Goal: Task Accomplishment & Management: Use online tool/utility

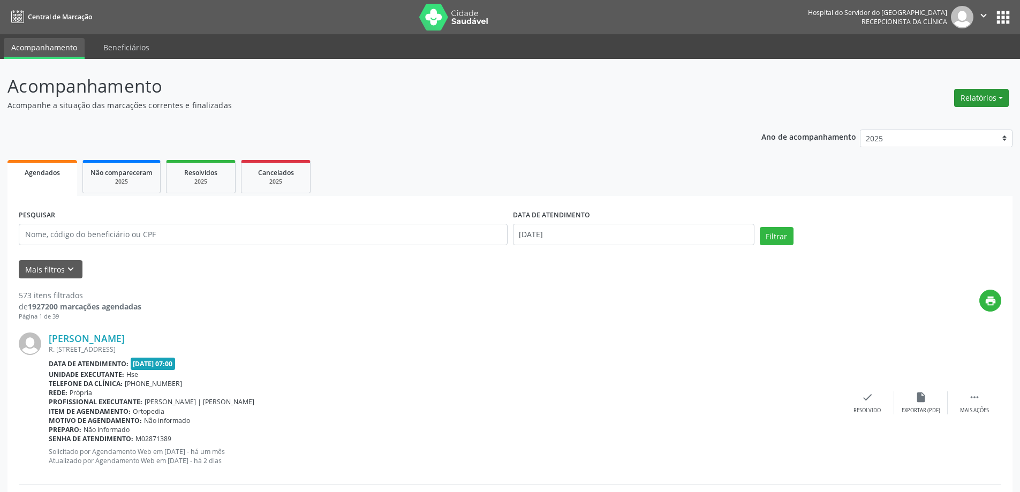
click at [969, 95] on button "Relatórios" at bounding box center [981, 98] width 55 height 18
click at [958, 116] on link "Agendamentos" at bounding box center [951, 120] width 115 height 15
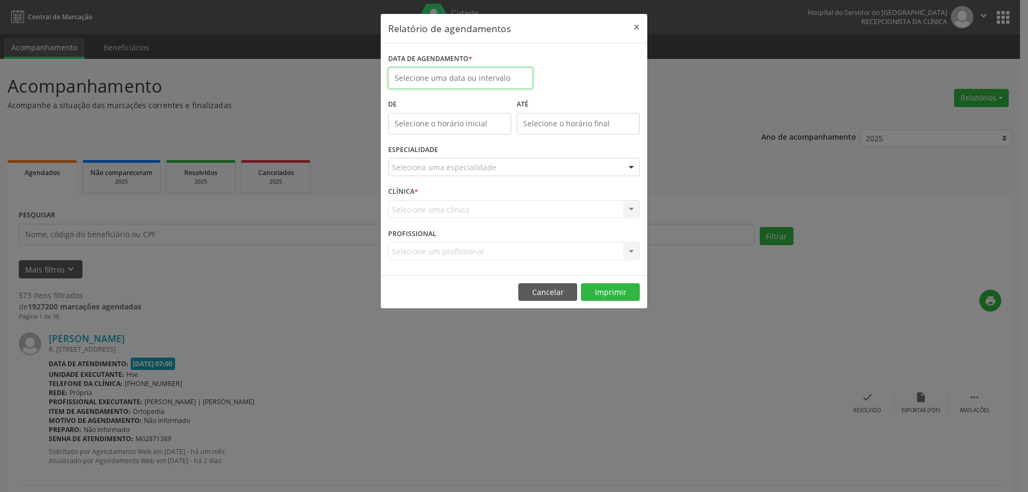
click at [446, 77] on input "text" at bounding box center [460, 77] width 145 height 21
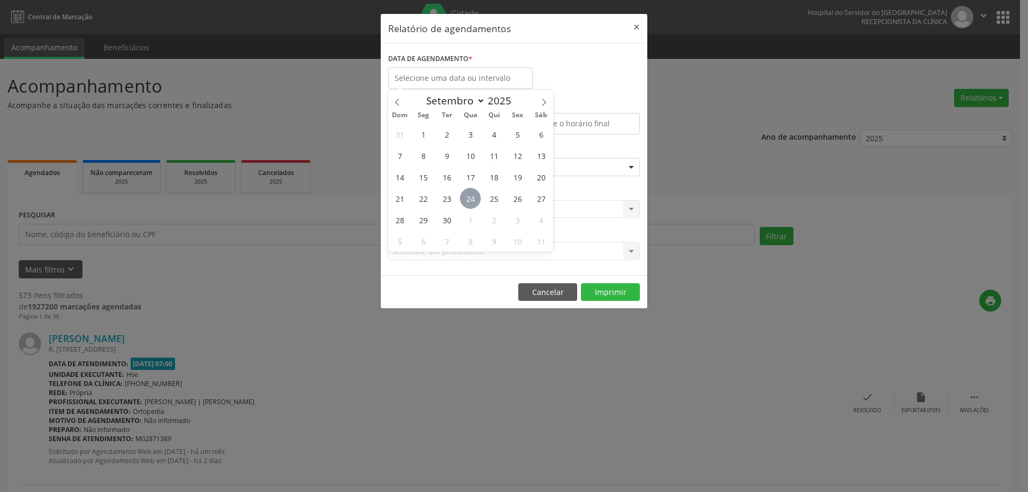
click at [472, 196] on span "24" at bounding box center [470, 198] width 21 height 21
type input "[DATE]"
click at [472, 196] on span "24" at bounding box center [470, 198] width 21 height 21
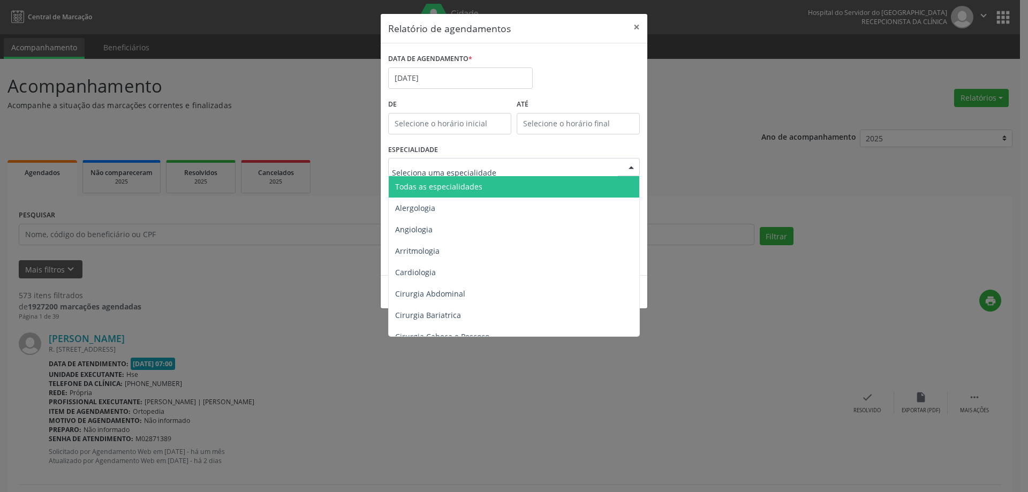
click at [477, 189] on span "Todas as especialidades" at bounding box center [438, 186] width 87 height 10
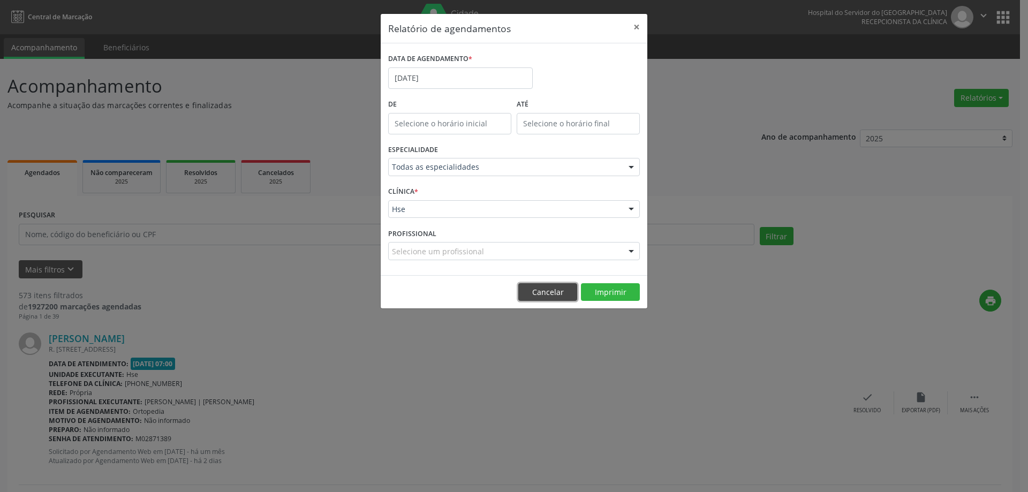
click at [576, 285] on button "Cancelar" at bounding box center [547, 292] width 59 height 18
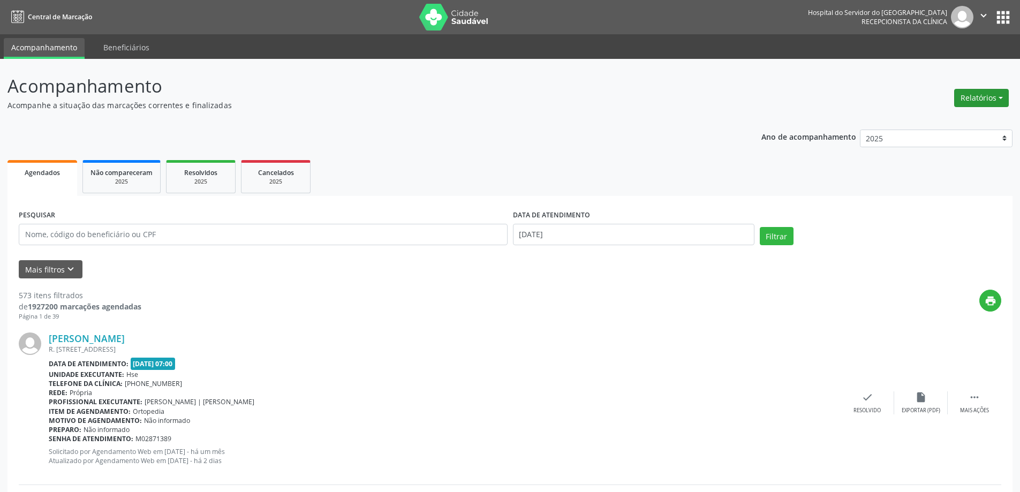
click at [977, 103] on button "Relatórios" at bounding box center [981, 98] width 55 height 18
click at [934, 119] on link "Agendamentos" at bounding box center [951, 120] width 115 height 15
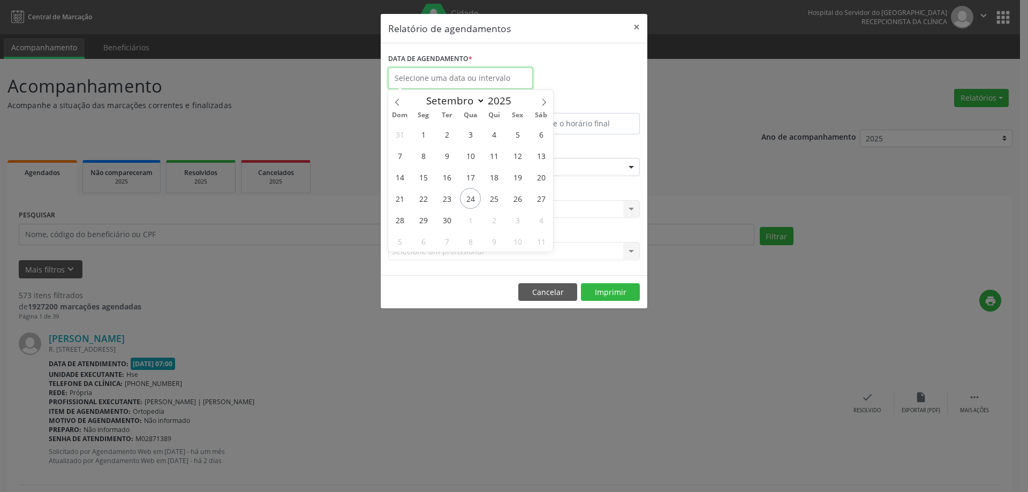
click at [450, 73] on input "text" at bounding box center [460, 77] width 145 height 21
click at [472, 201] on span "24" at bounding box center [470, 198] width 21 height 21
type input "[DATE]"
click at [472, 201] on span "24" at bounding box center [470, 198] width 21 height 21
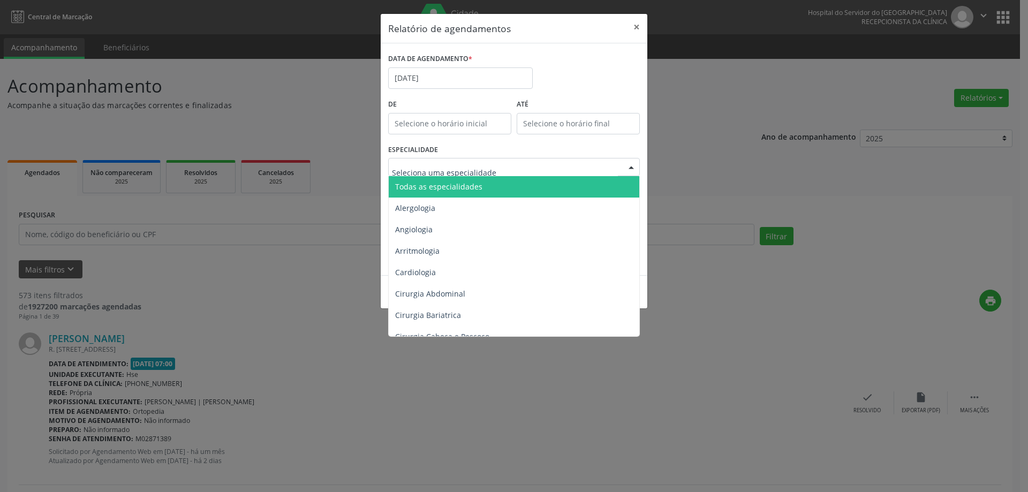
click at [472, 193] on span "Todas as especialidades" at bounding box center [515, 186] width 252 height 21
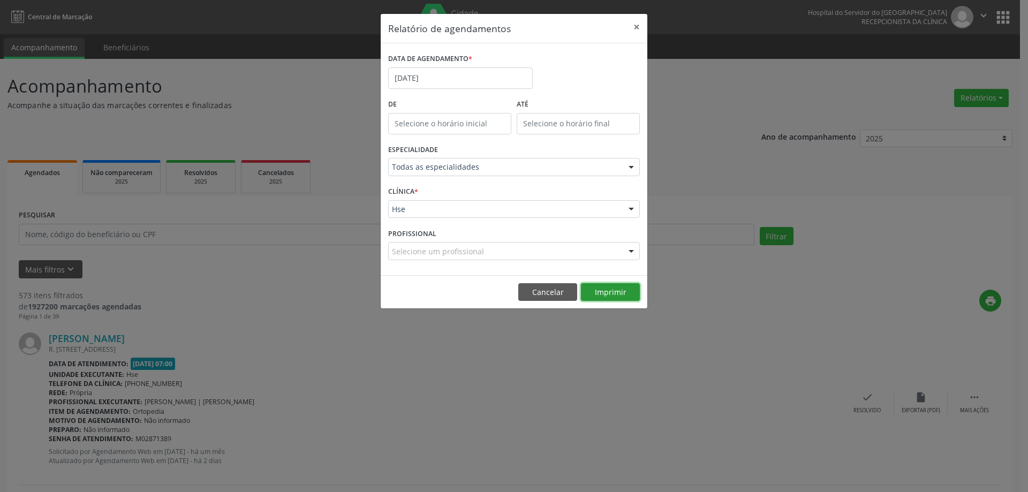
click at [608, 292] on button "Imprimir" at bounding box center [610, 292] width 59 height 18
